Goal: Navigation & Orientation: Find specific page/section

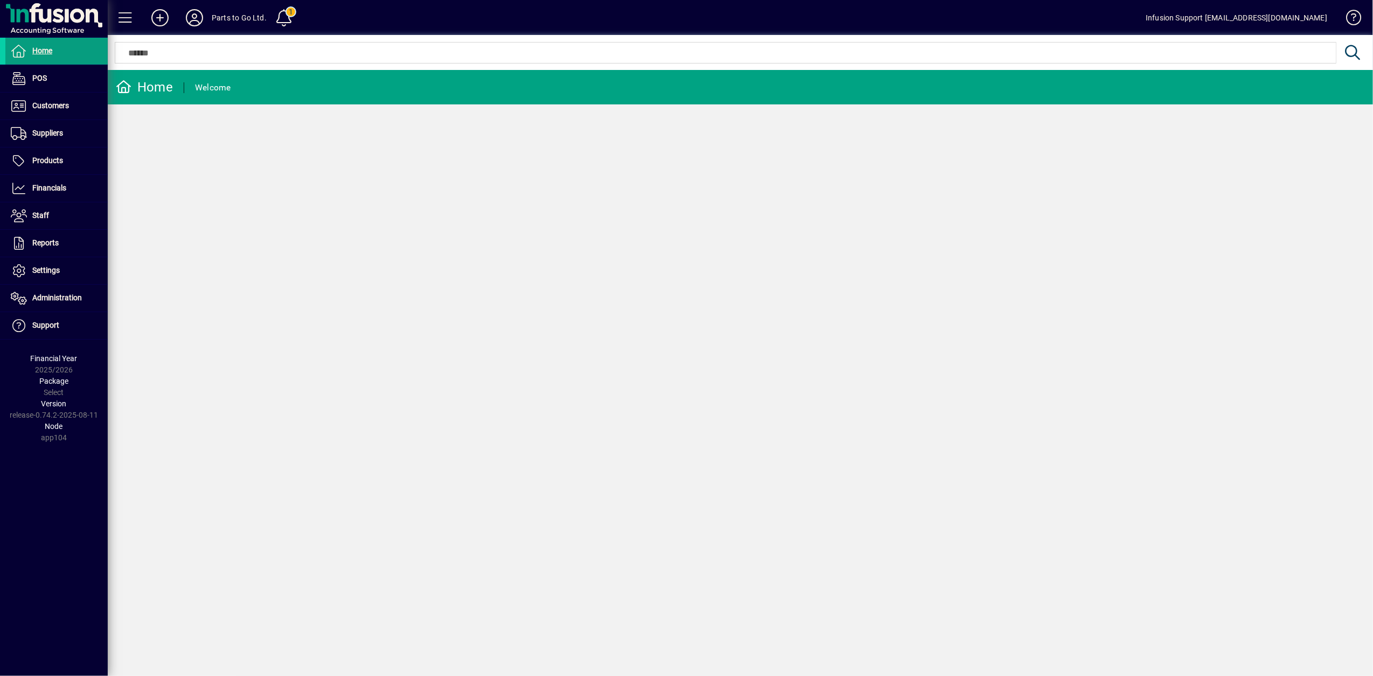
click at [184, 310] on div "Home Welcome" at bounding box center [740, 373] width 1265 height 606
click at [33, 80] on span "POS" at bounding box center [39, 78] width 15 height 9
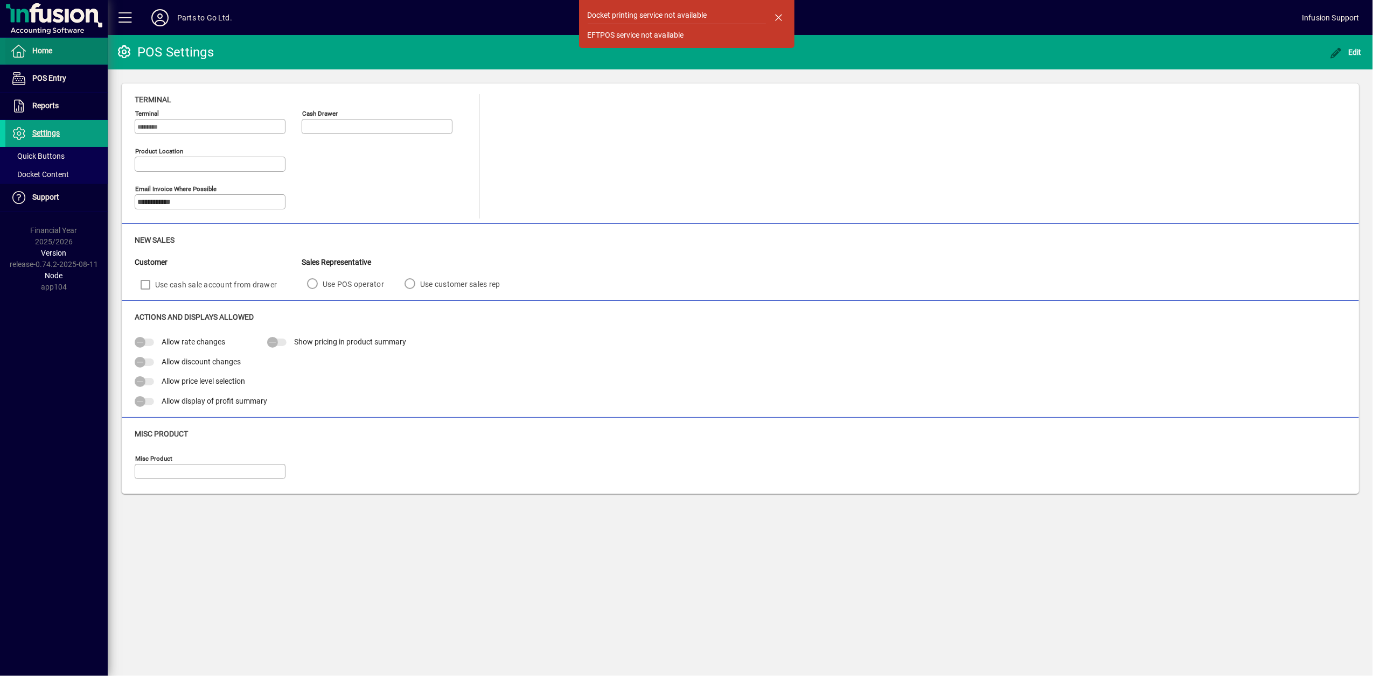
click at [30, 60] on span at bounding box center [56, 51] width 102 height 26
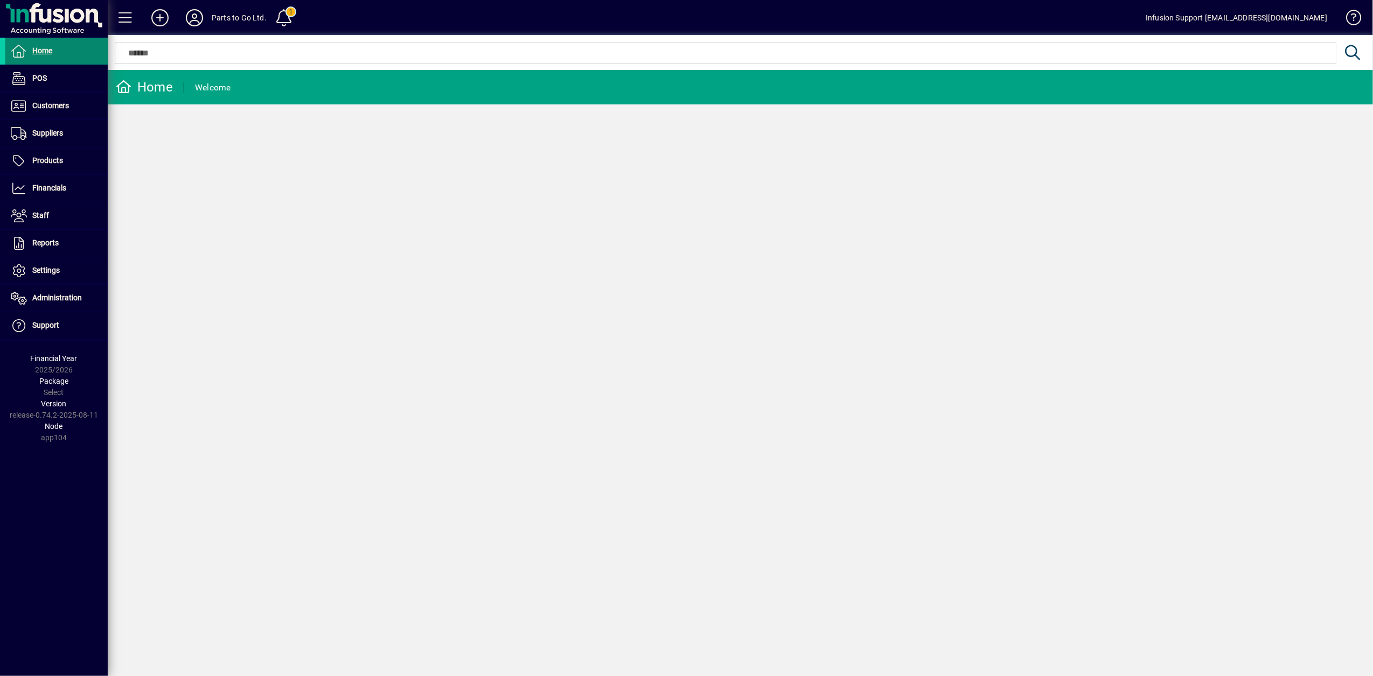
click at [36, 50] on span "Home" at bounding box center [42, 50] width 20 height 9
click at [248, 17] on div "Parts to Go Ltd." at bounding box center [239, 17] width 55 height 17
click at [40, 46] on span "Home" at bounding box center [42, 50] width 20 height 9
click at [52, 102] on span "Customers" at bounding box center [50, 105] width 37 height 9
